Goal: Information Seeking & Learning: Check status

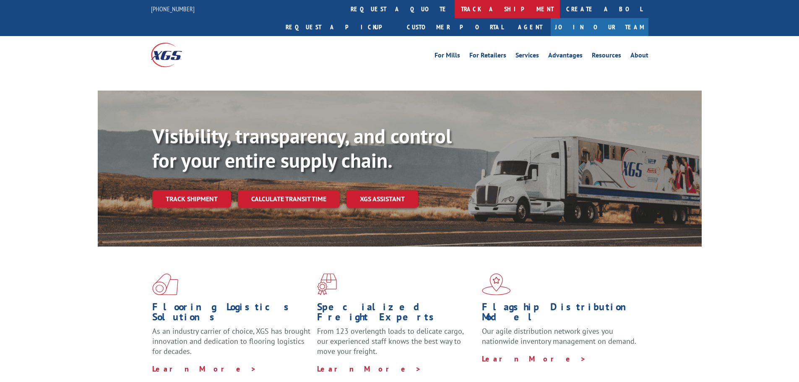
click at [455, 4] on link "track a shipment" at bounding box center [507, 9] width 105 height 18
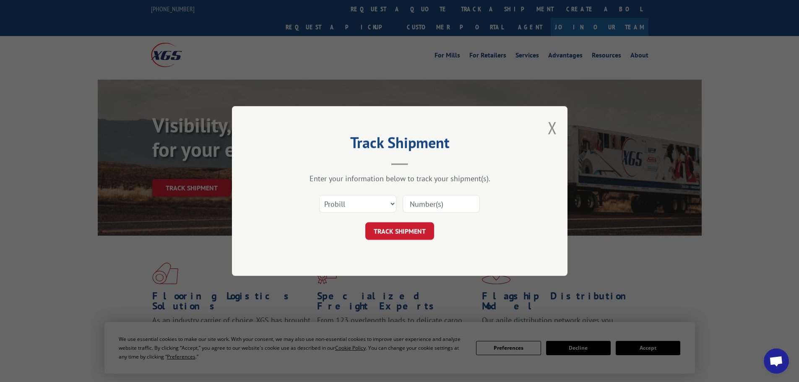
paste input "470392"
type input "470392"
click at [407, 234] on button "TRACK SHIPMENT" at bounding box center [399, 231] width 69 height 18
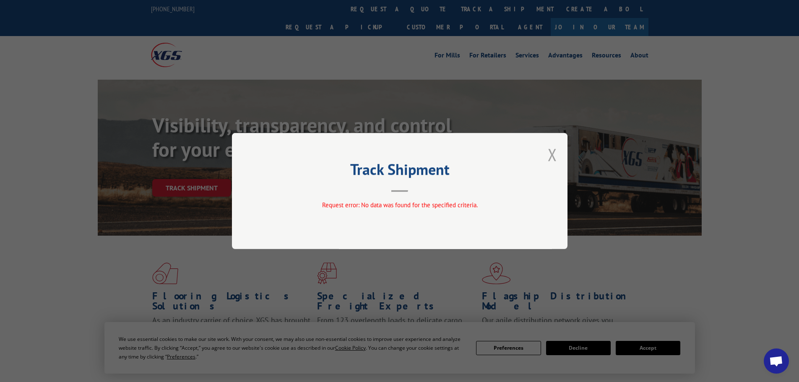
click at [553, 154] on button "Close modal" at bounding box center [552, 154] width 9 height 22
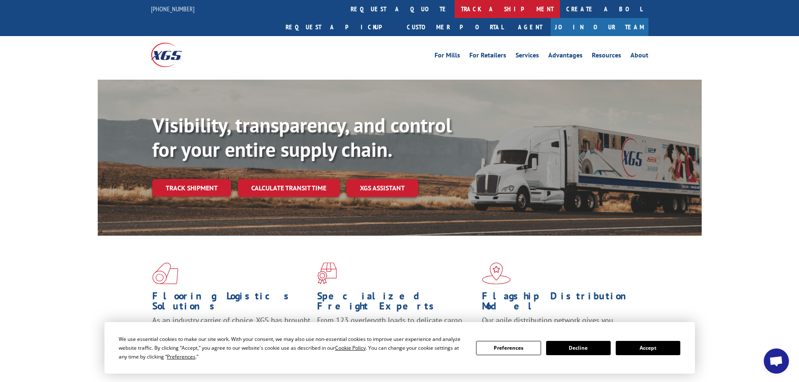
click at [455, 13] on link "track a shipment" at bounding box center [507, 9] width 105 height 18
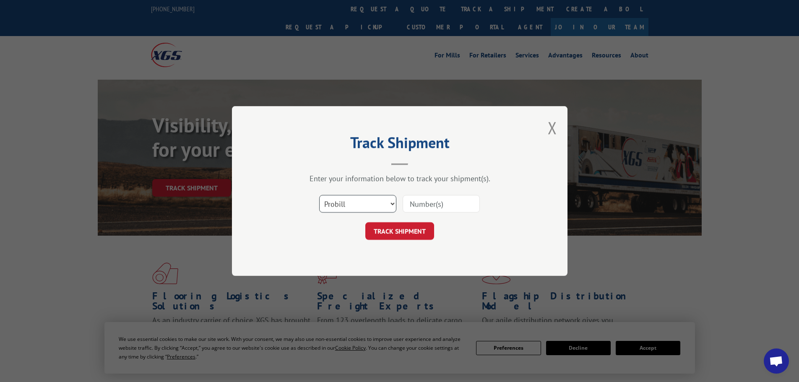
click at [344, 198] on select "Select category... Probill BOL PO" at bounding box center [357, 204] width 77 height 18
select select "po"
click at [319, 195] on select "Select category... Probill BOL PO" at bounding box center [357, 204] width 77 height 18
paste input "77513114"
type input "77513114"
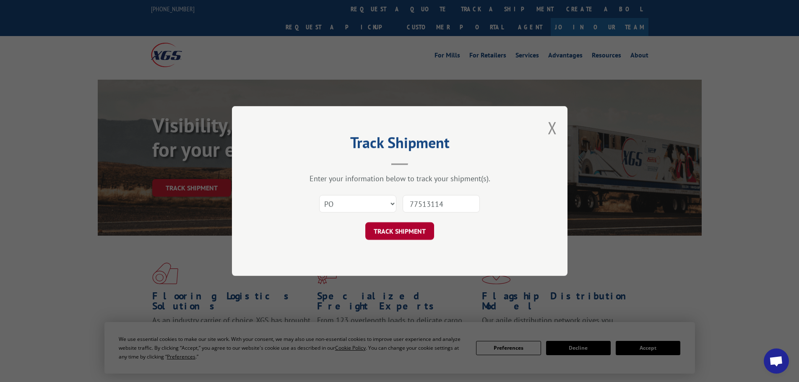
click at [427, 231] on button "TRACK SHIPMENT" at bounding box center [399, 231] width 69 height 18
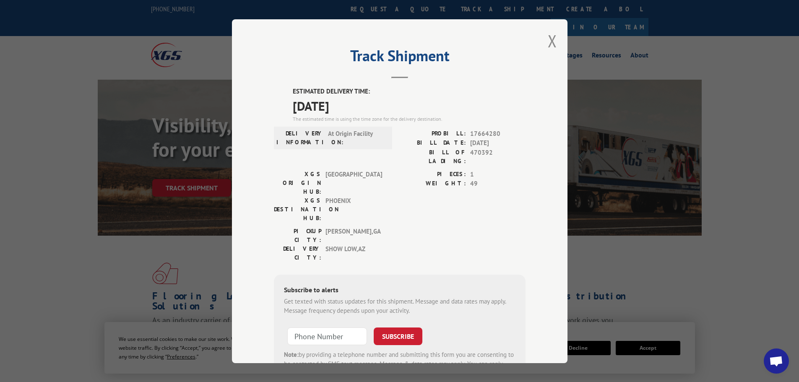
drag, startPoint x: 357, startPoint y: 107, endPoint x: 281, endPoint y: 90, distance: 78.1
click at [281, 90] on div "ESTIMATED DELIVERY TIME: [DATE] The estimated time is using the time zone for t…" at bounding box center [400, 238] width 252 height 302
copy div "ESTIMATED DELIVERY TIME: [DATE]"
click at [548, 34] on button "Close modal" at bounding box center [552, 41] width 9 height 22
